Goal: Find specific page/section: Find specific page/section

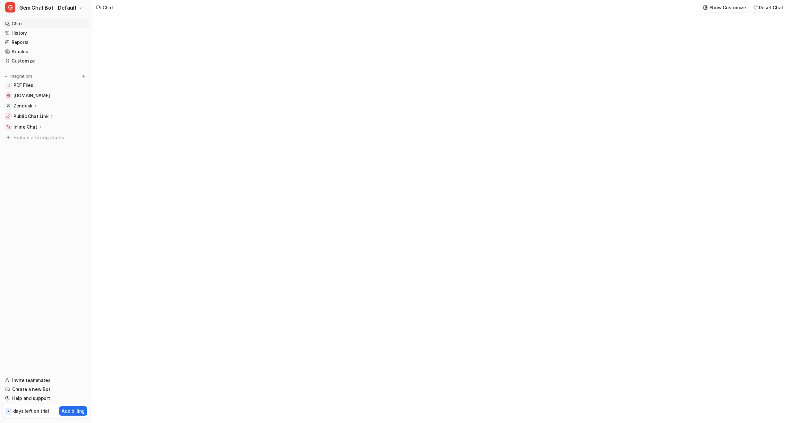
type textarea "**********"
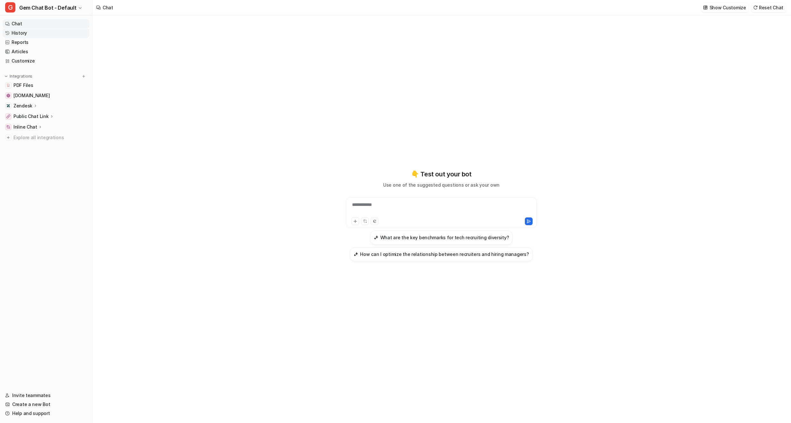
click at [55, 31] on link "History" at bounding box center [46, 33] width 87 height 9
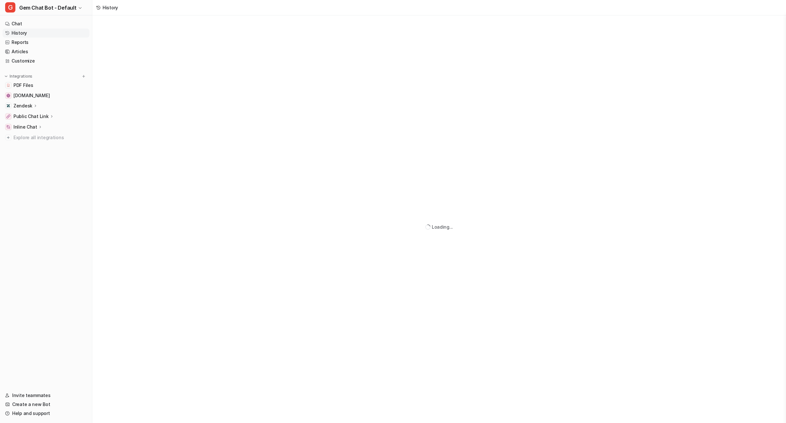
click at [33, 34] on link "History" at bounding box center [46, 33] width 87 height 9
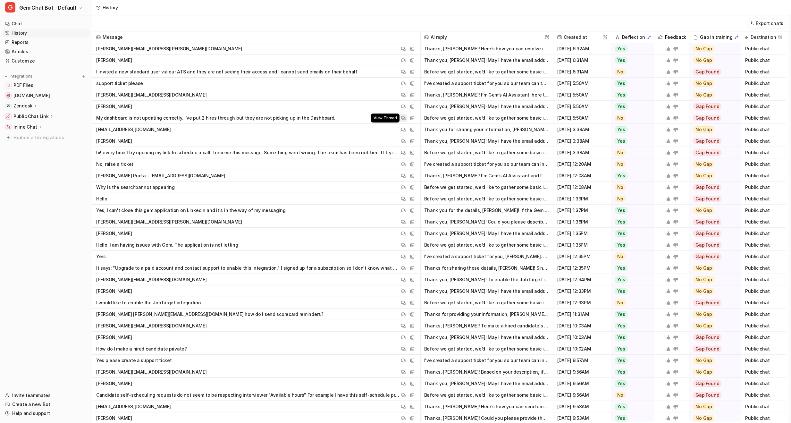
click at [405, 116] on img at bounding box center [403, 118] width 4 height 5
